Goal: Navigation & Orientation: Find specific page/section

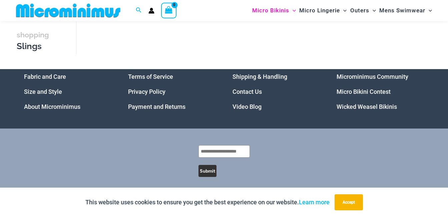
scroll to position [472, 0]
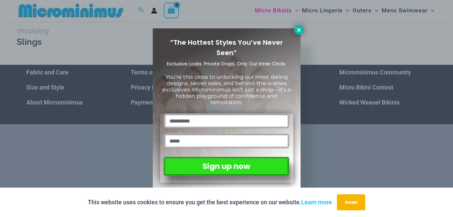
click at [298, 30] on icon at bounding box center [299, 30] width 6 height 6
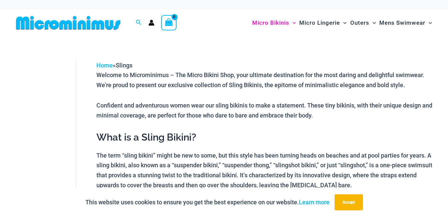
scroll to position [0, 0]
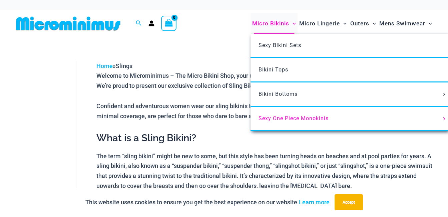
click at [282, 22] on span "Micro Bikinis" at bounding box center [270, 23] width 37 height 17
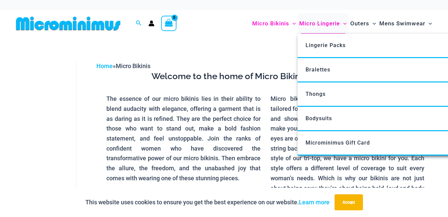
click at [310, 24] on span "Micro Lingerie" at bounding box center [320, 23] width 41 height 17
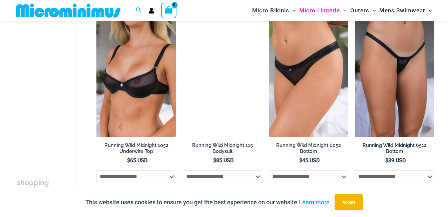
scroll to position [665, 0]
